Goal: Transaction & Acquisition: Purchase product/service

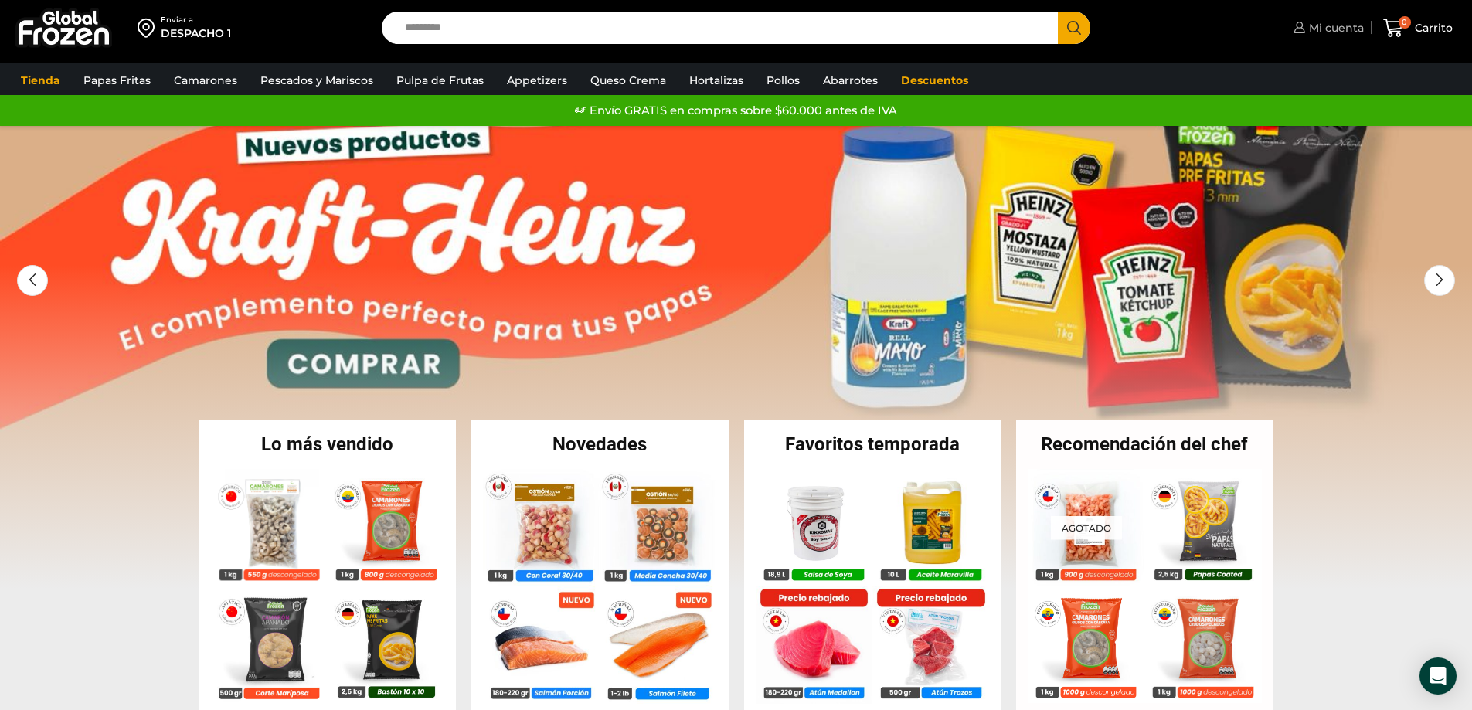
click at [1323, 22] on span "Mi cuenta" at bounding box center [1334, 27] width 59 height 15
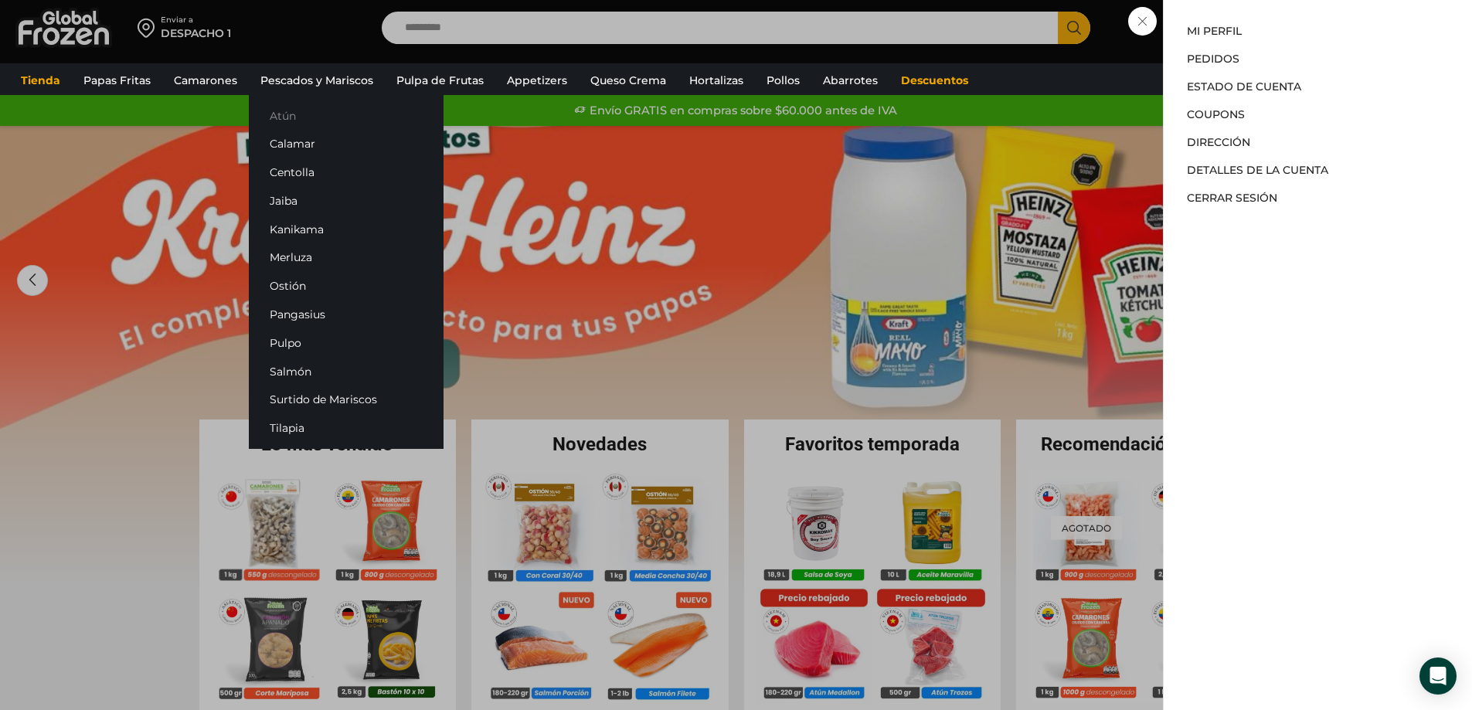
click at [294, 108] on link "Atún" at bounding box center [346, 115] width 195 height 29
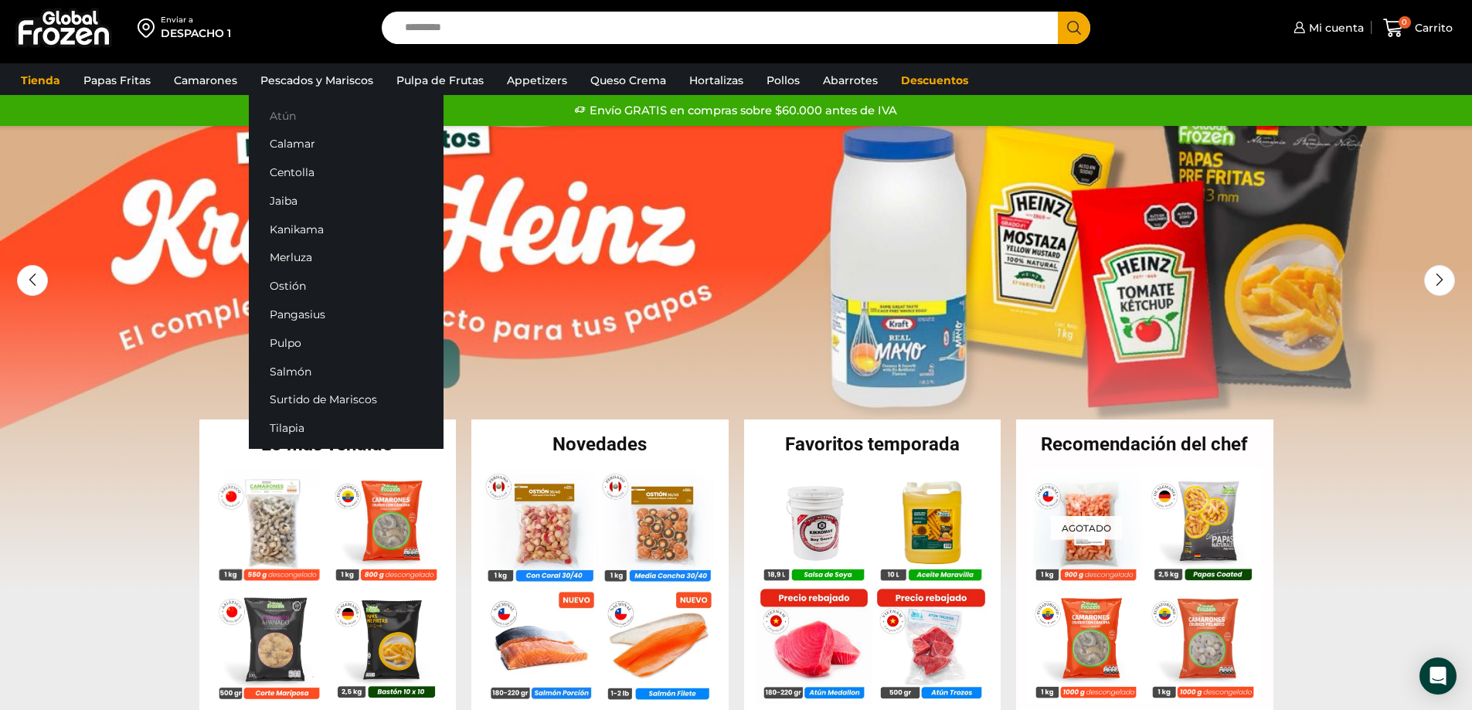
click at [280, 118] on link "Atún" at bounding box center [346, 115] width 195 height 29
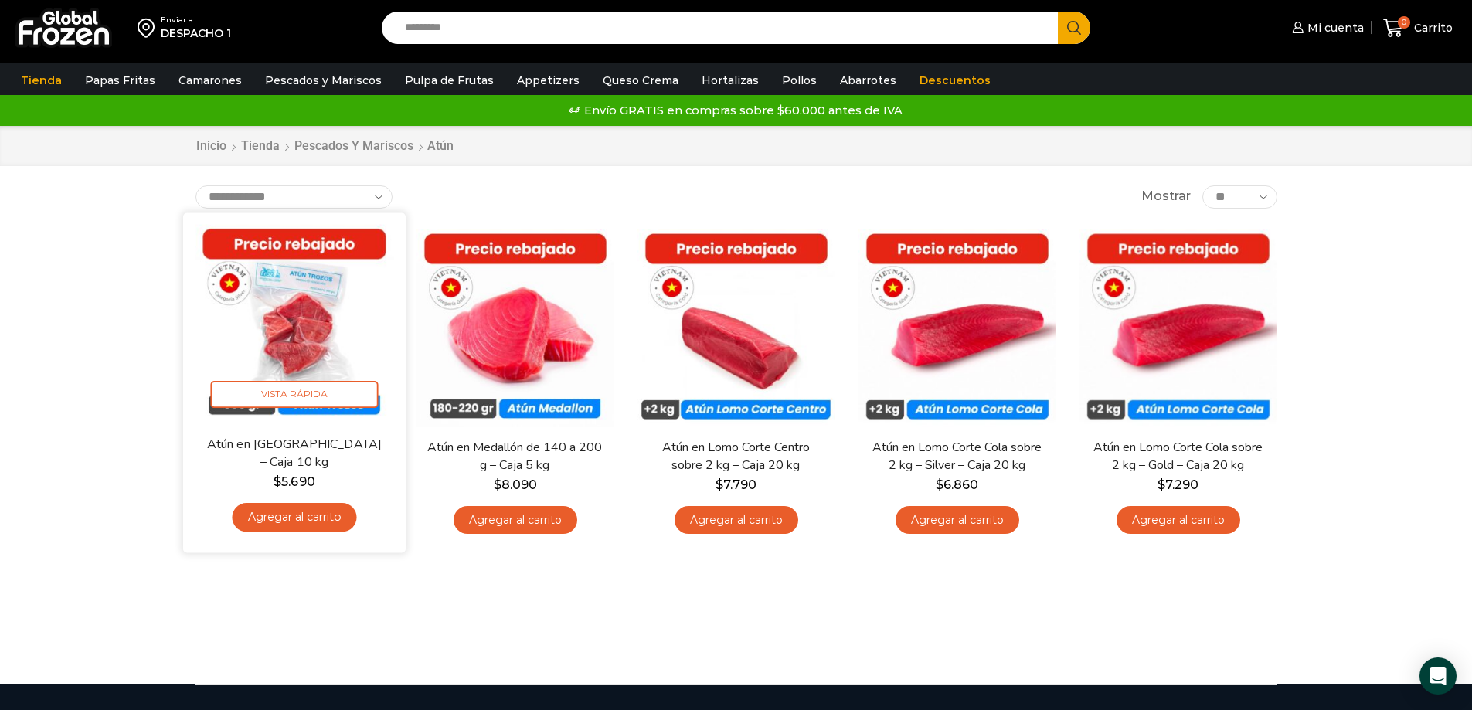
click at [272, 522] on link "Agregar al carrito" at bounding box center [294, 517] width 124 height 29
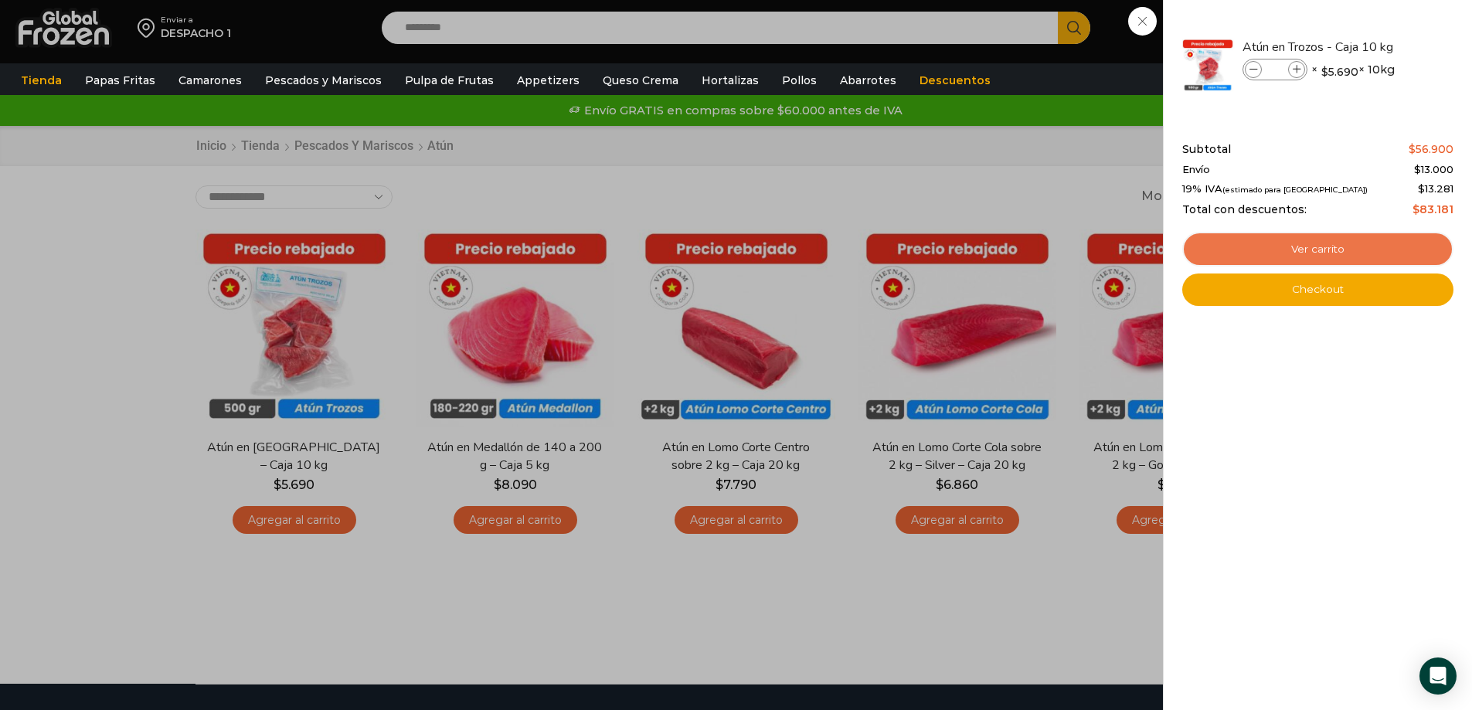
click at [1299, 259] on link "Ver carrito" at bounding box center [1318, 250] width 271 height 36
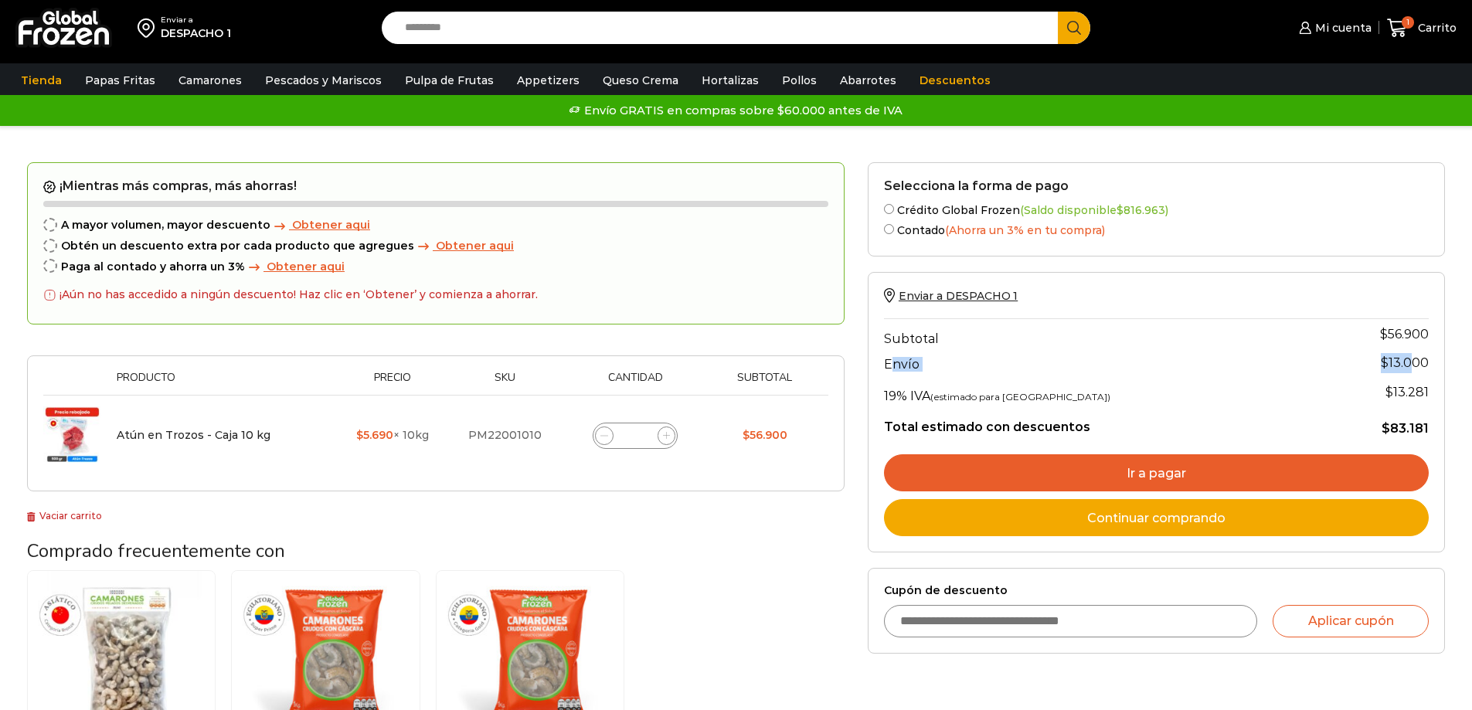
drag, startPoint x: 945, startPoint y: 368, endPoint x: 1418, endPoint y: 367, distance: 473.0
click at [1418, 367] on tr "Envío Flat rate: $ 13.000 $ 13.000" at bounding box center [1156, 362] width 545 height 27
click at [1417, 366] on bdi "$ 13.000" at bounding box center [1405, 363] width 48 height 15
drag, startPoint x: 1392, startPoint y: 341, endPoint x: 1416, endPoint y: 339, distance: 24.0
click at [1416, 339] on bdi "$ 56.900" at bounding box center [1404, 334] width 49 height 15
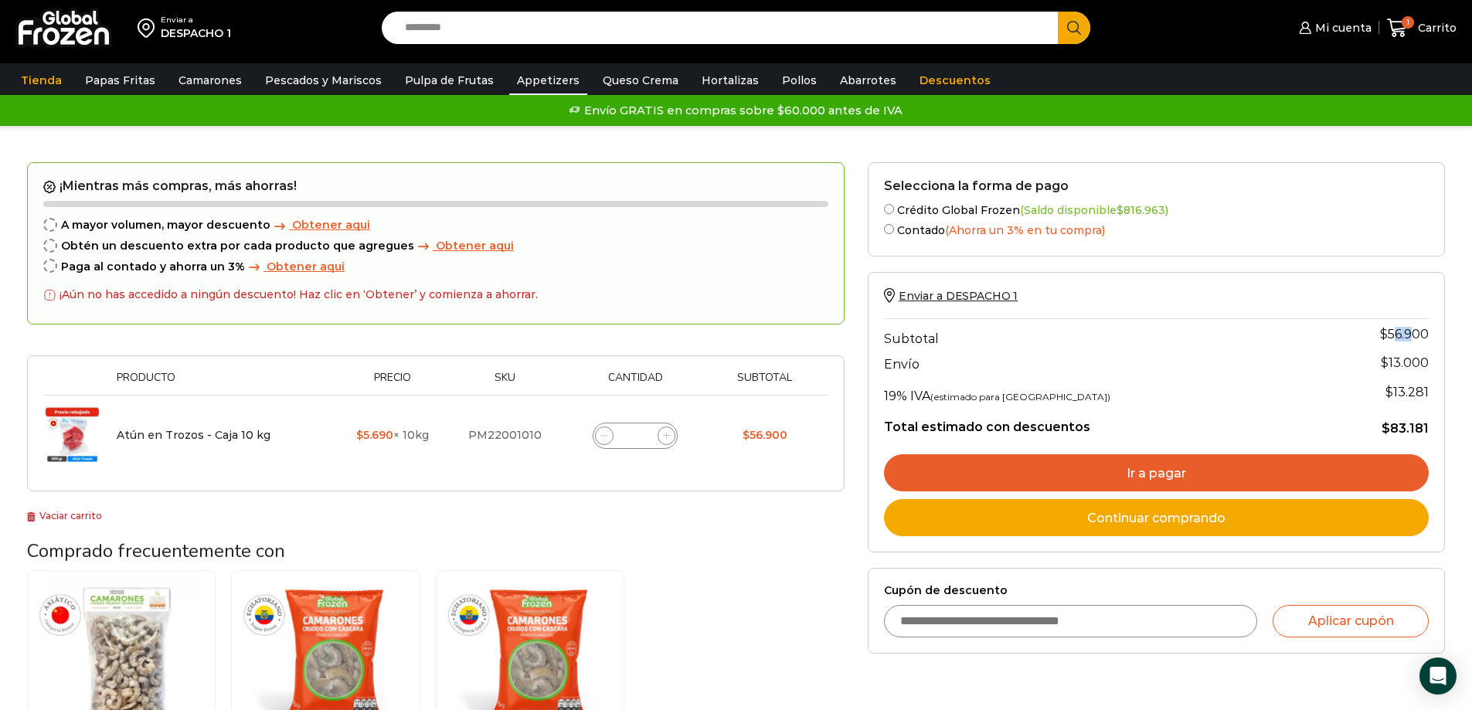
click at [546, 81] on link "Appetizers" at bounding box center [548, 80] width 78 height 29
click at [717, 80] on link "Hortalizas" at bounding box center [730, 80] width 73 height 29
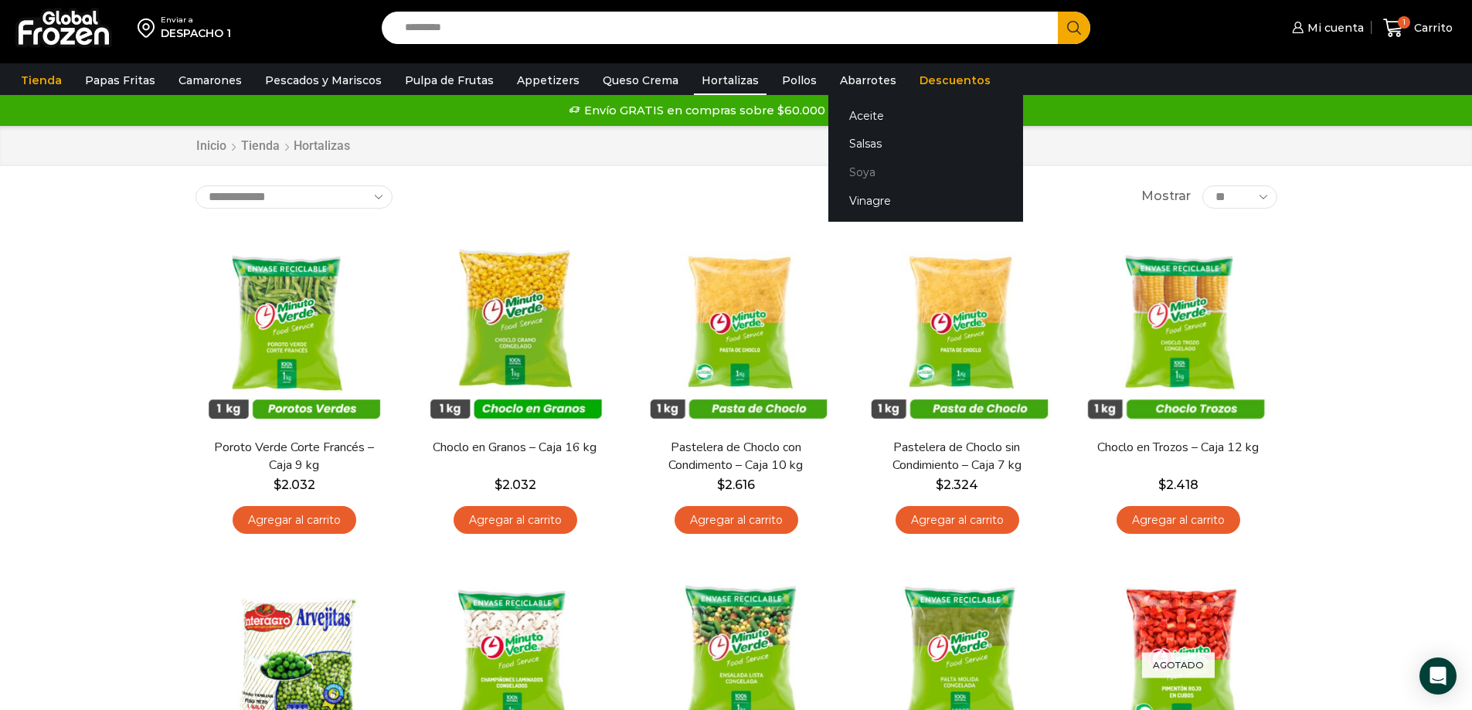
click at [845, 172] on link "Soya" at bounding box center [926, 172] width 195 height 29
click at [854, 82] on link "Abarrotes" at bounding box center [868, 80] width 72 height 29
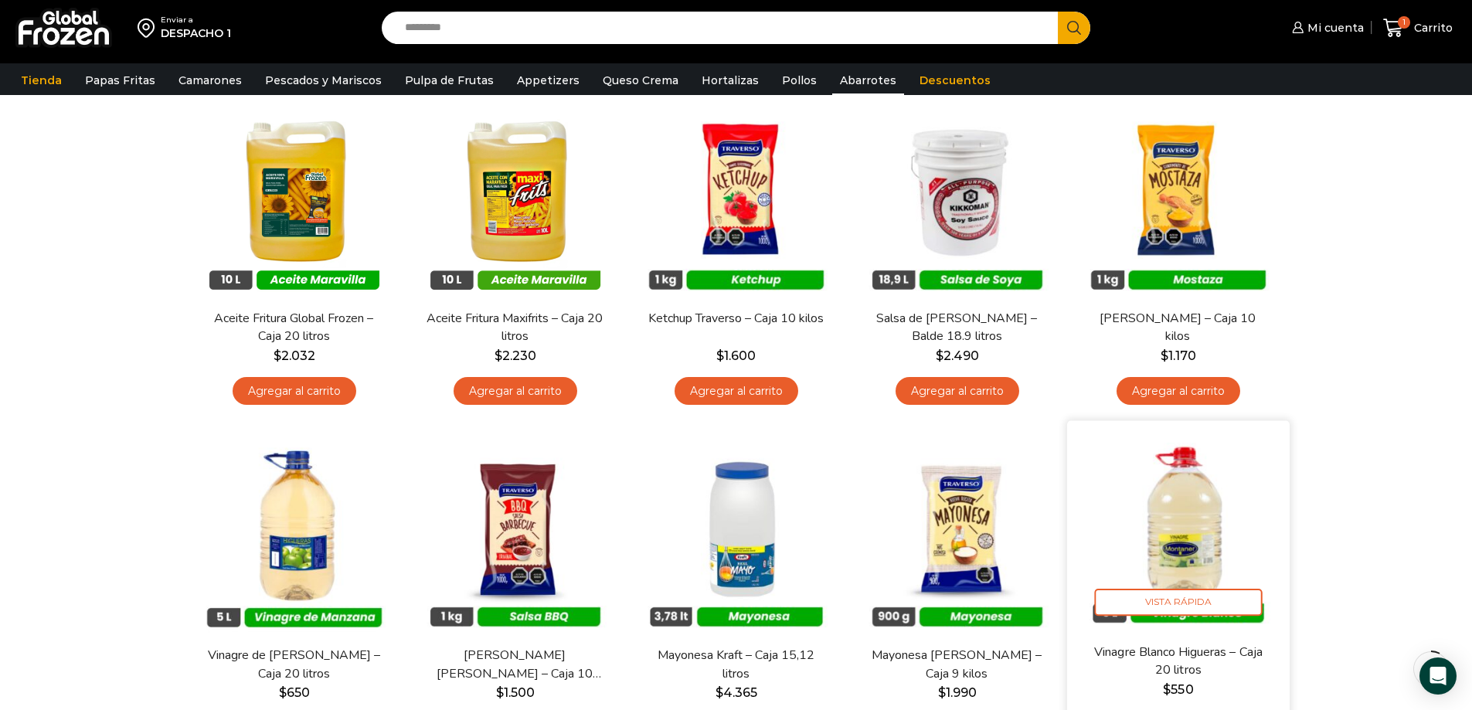
scroll to position [155, 0]
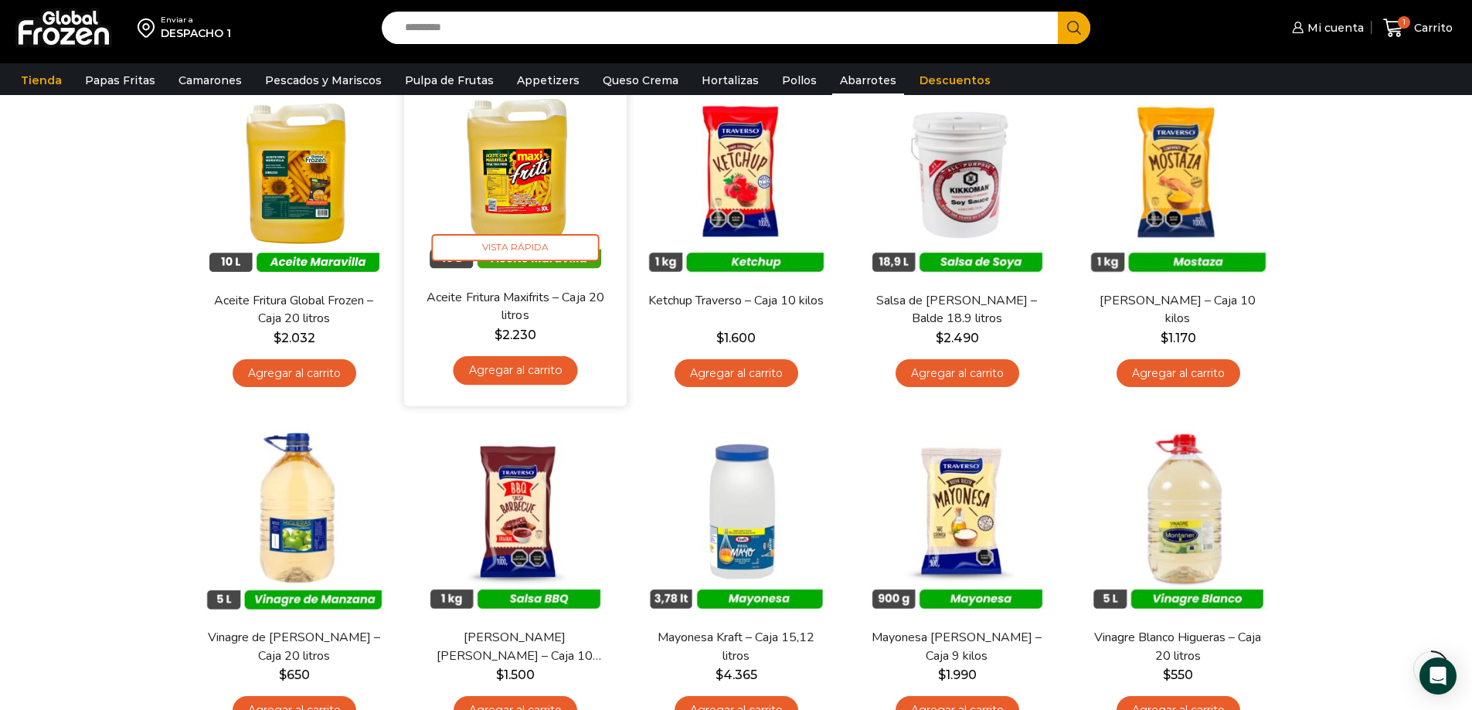
click at [502, 365] on link "Agregar al carrito" at bounding box center [515, 370] width 124 height 29
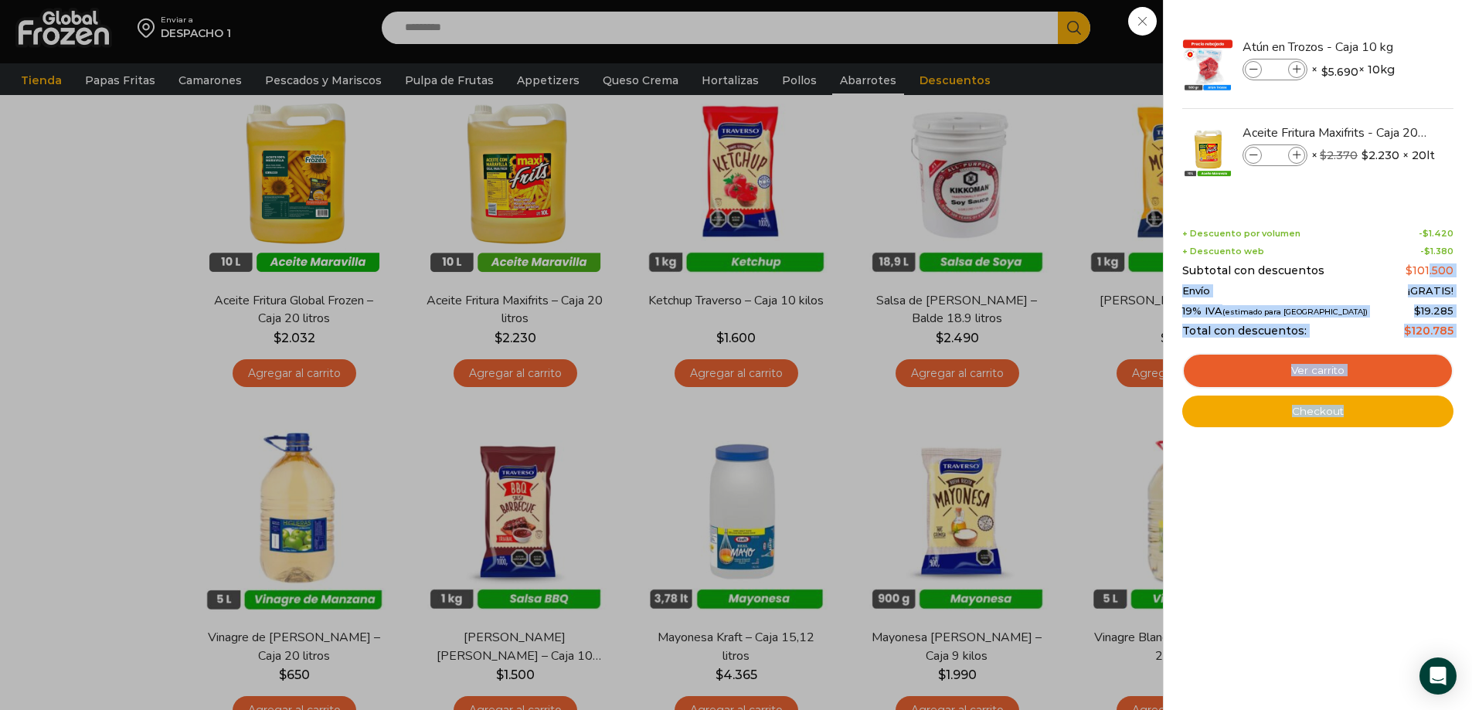
click at [1457, 273] on div "2 Shopping Cart Atún en Trozos - Caja 10 kg Atún en Trozos - Caja 10 kg cantida…" at bounding box center [1317, 355] width 309 height 710
click at [1438, 273] on bdi "$ 101.500" at bounding box center [1430, 271] width 48 height 14
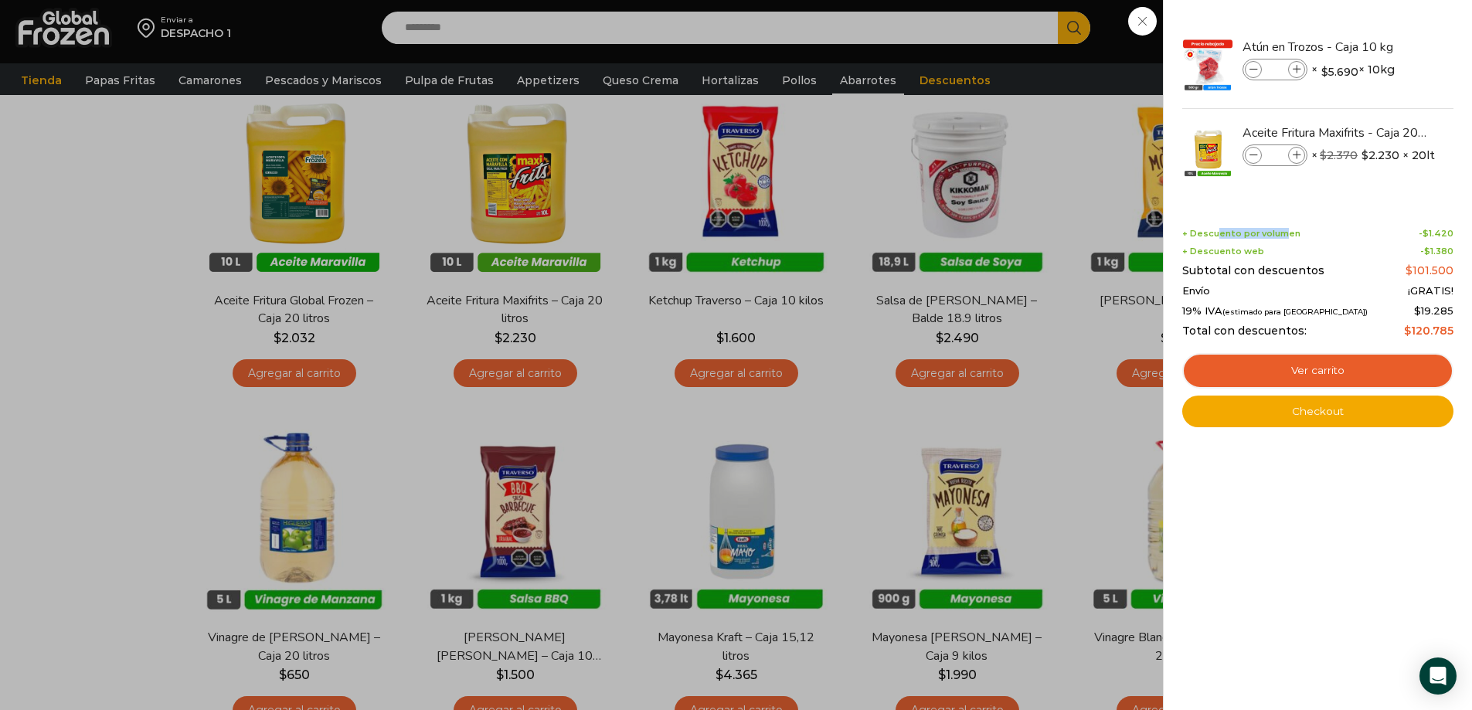
drag, startPoint x: 1222, startPoint y: 234, endPoint x: 1288, endPoint y: 234, distance: 65.7
click at [1290, 234] on span "+ Descuento por volumen" at bounding box center [1242, 234] width 118 height 10
drag, startPoint x: 1207, startPoint y: 247, endPoint x: 1264, endPoint y: 247, distance: 57.2
click at [1264, 247] on div "+ Descuento web - $ 1.380" at bounding box center [1318, 252] width 271 height 10
drag, startPoint x: 1335, startPoint y: 273, endPoint x: 1434, endPoint y: 291, distance: 100.7
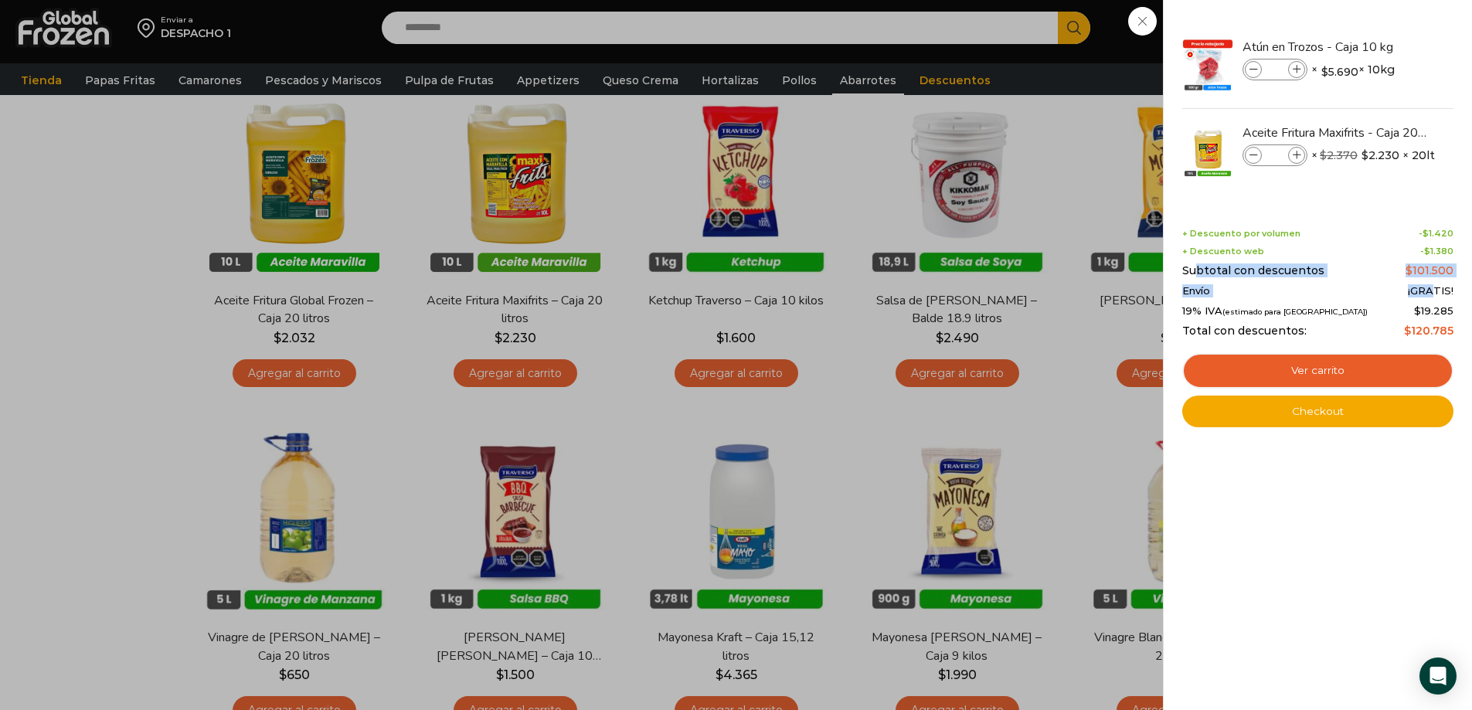
click at [1434, 291] on div "+ Descuento por volumen - $ 1.420 + Descuento web - $ 1.380 Subtotal con descue…" at bounding box center [1318, 283] width 271 height 109
click at [1455, 290] on div "2 Shopping Cart Atún en Trozos - Caja 10 kg Atún en Trozos - Caja 10 kg cantida…" at bounding box center [1317, 355] width 309 height 710
drag, startPoint x: 1451, startPoint y: 329, endPoint x: 1404, endPoint y: 331, distance: 47.2
click at [1404, 331] on div "Total con descuentos: $ 120.785" at bounding box center [1318, 331] width 271 height 13
click at [1344, 371] on link "Ver carrito" at bounding box center [1318, 371] width 271 height 36
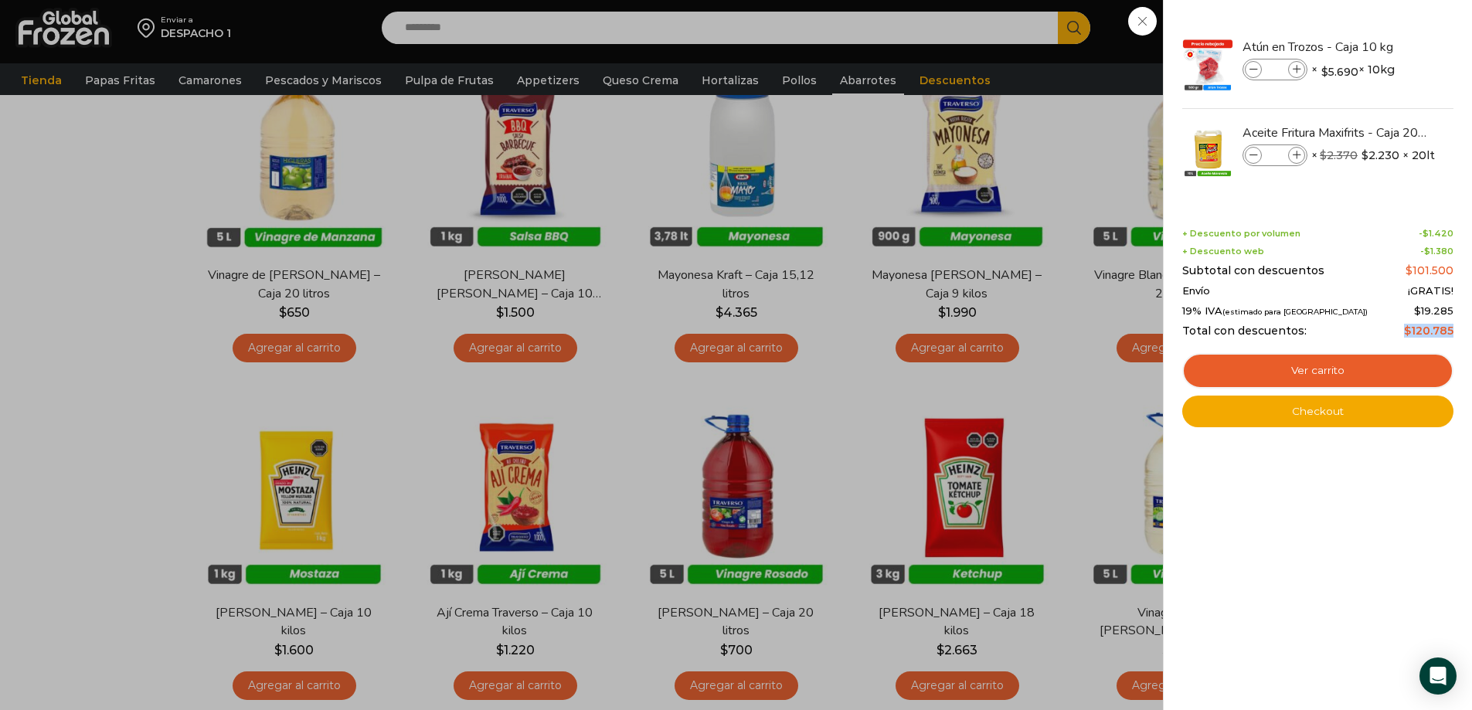
scroll to position [541, 0]
